Goal: Transaction & Acquisition: Purchase product/service

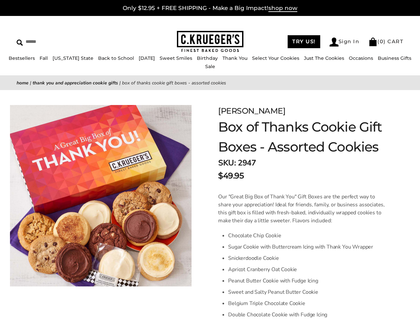
click at [349, 61] on link "Occasions" at bounding box center [361, 58] width 24 height 6
